Goal: Ask a question

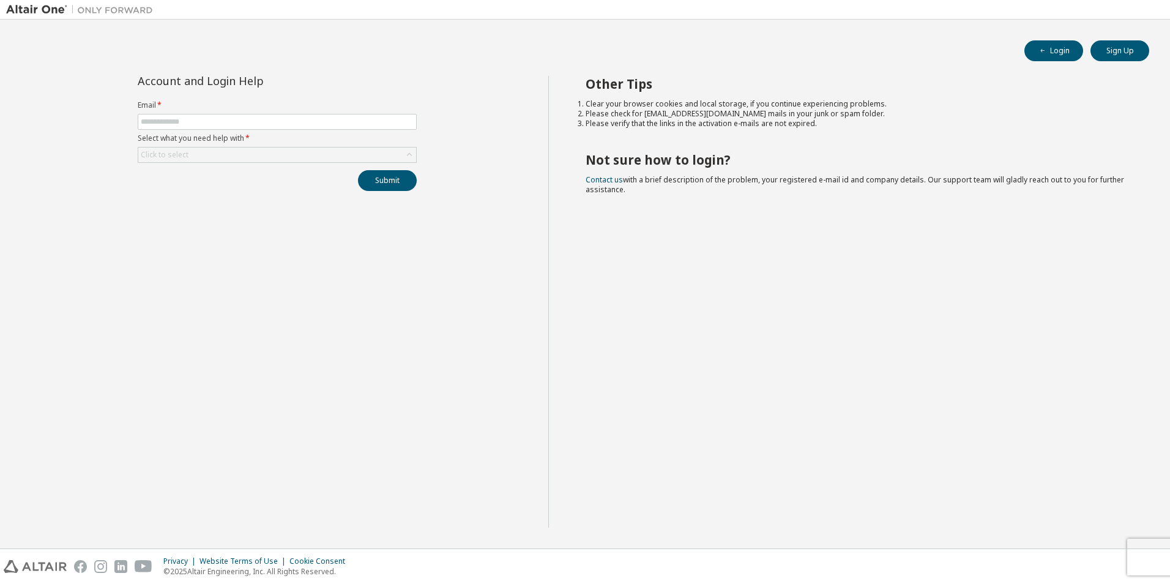
click at [285, 130] on form "Email * Select what you need help with * Click to select" at bounding box center [277, 131] width 279 height 62
click at [286, 125] on input "text" at bounding box center [277, 122] width 273 height 10
type input "**********"
click at [276, 158] on div "Click to select" at bounding box center [277, 154] width 278 height 15
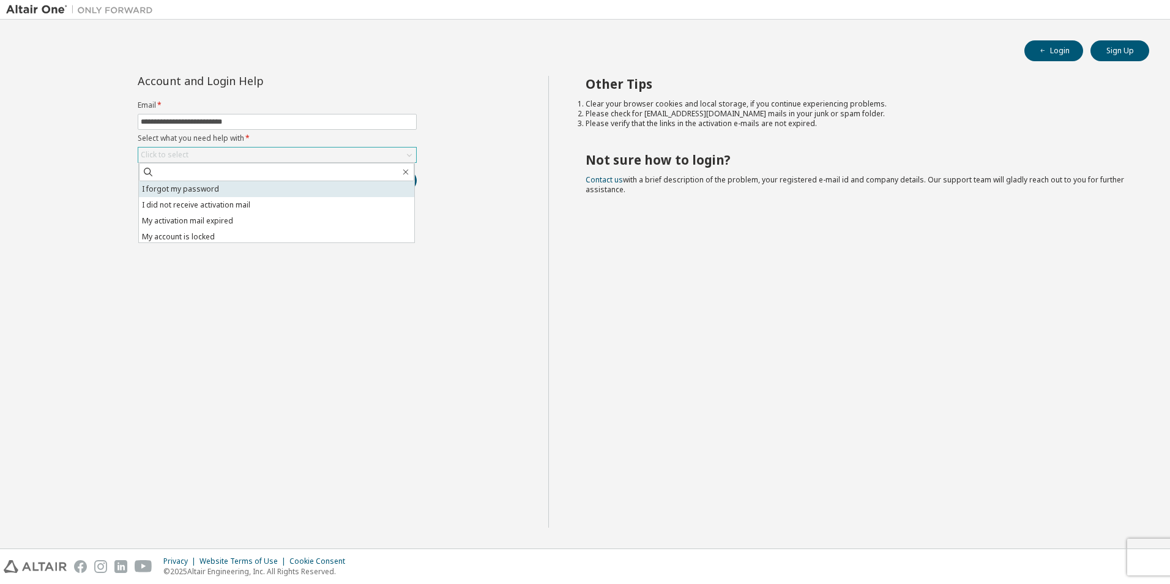
click at [266, 184] on li "I forgot my password" at bounding box center [276, 189] width 275 height 16
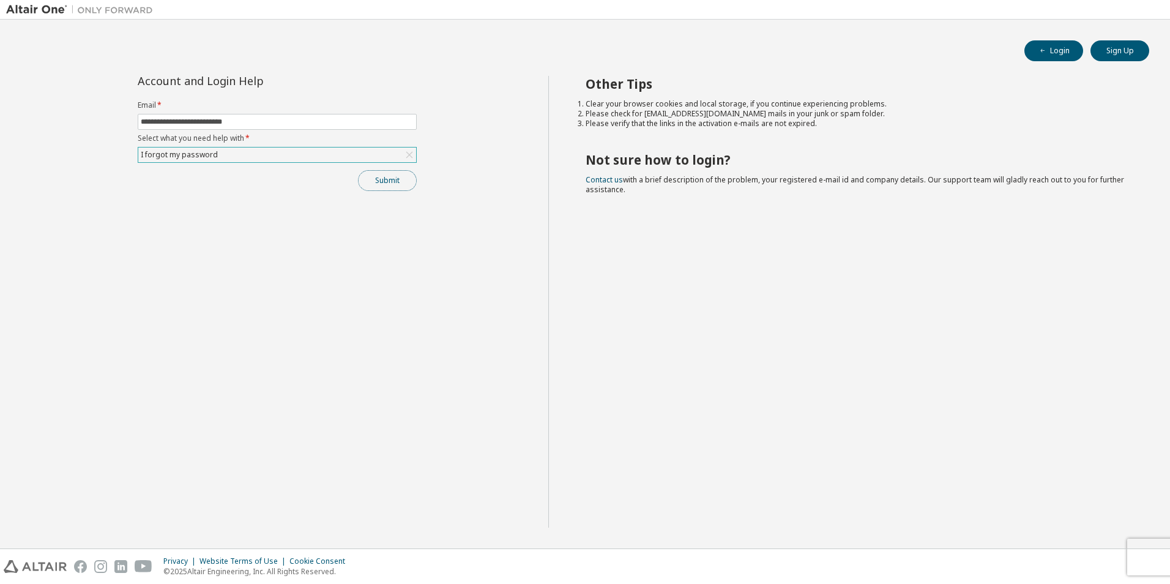
click at [396, 180] on button "Submit" at bounding box center [387, 180] width 59 height 21
